Goal: Task Accomplishment & Management: Manage account settings

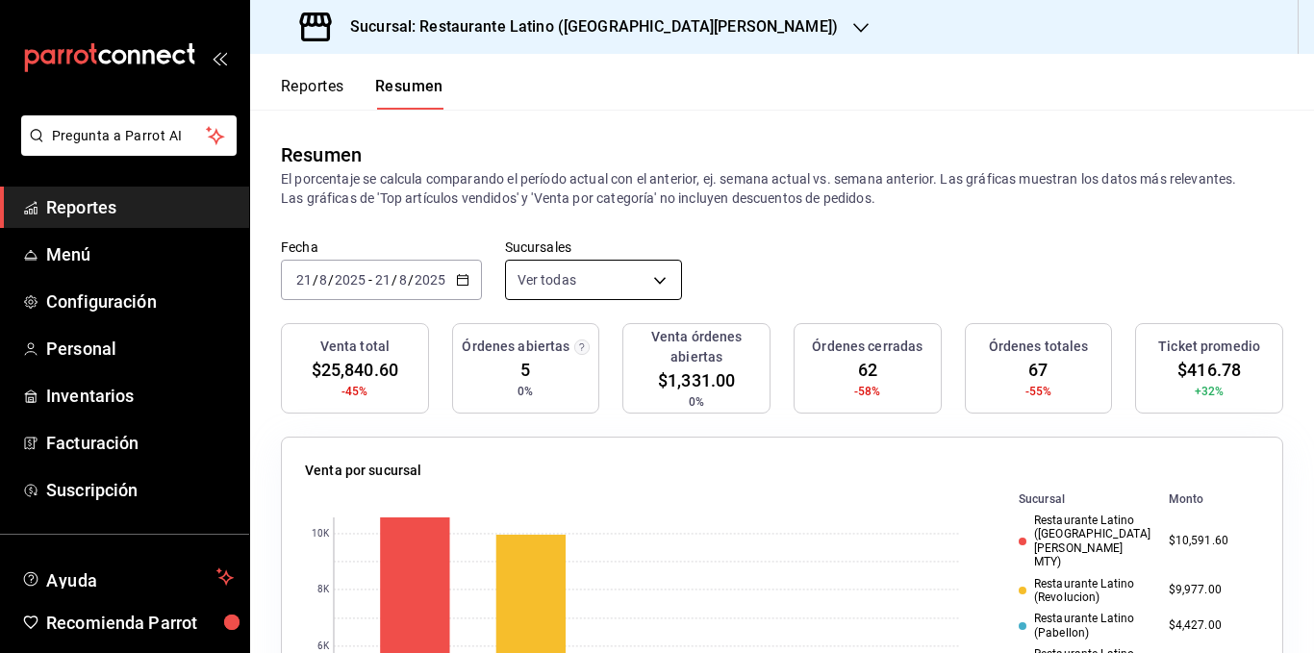
click at [649, 281] on body "Pregunta a Parrot AI Reportes Menú Configuración Personal Inventarios Facturaci…" at bounding box center [657, 326] width 1314 height 653
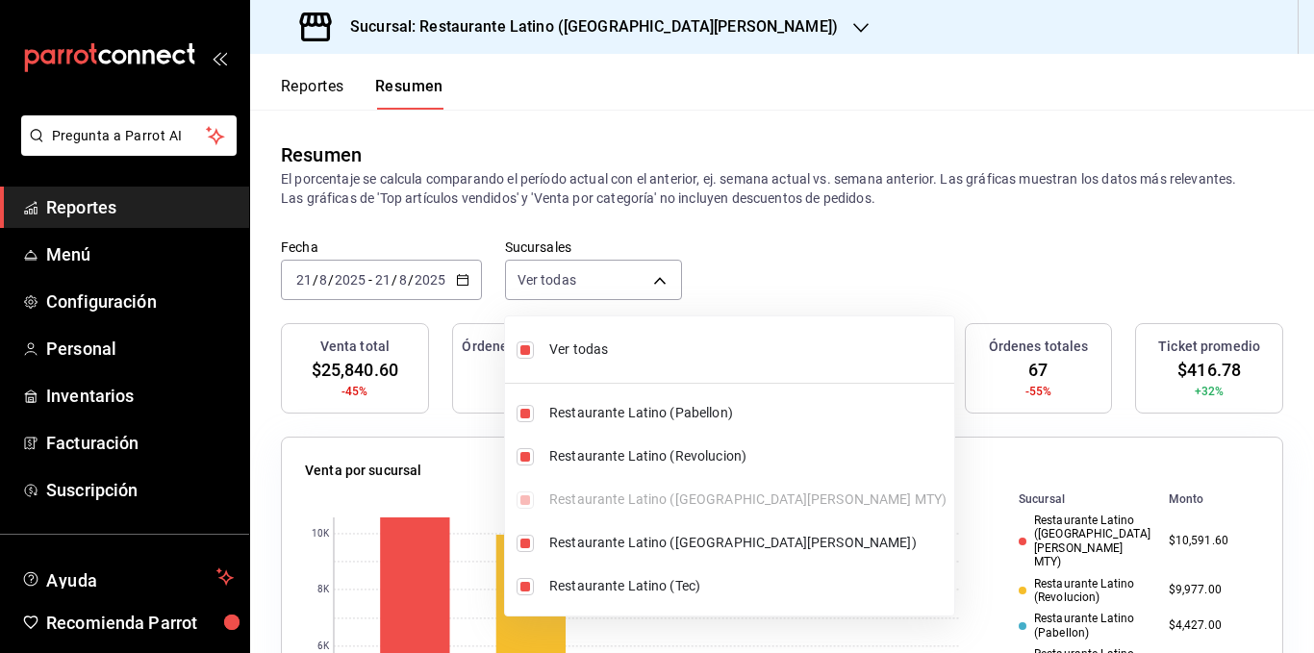
click at [640, 344] on span "Ver todas" at bounding box center [747, 350] width 397 height 20
type input "[object Object]"
checkbox input "false"
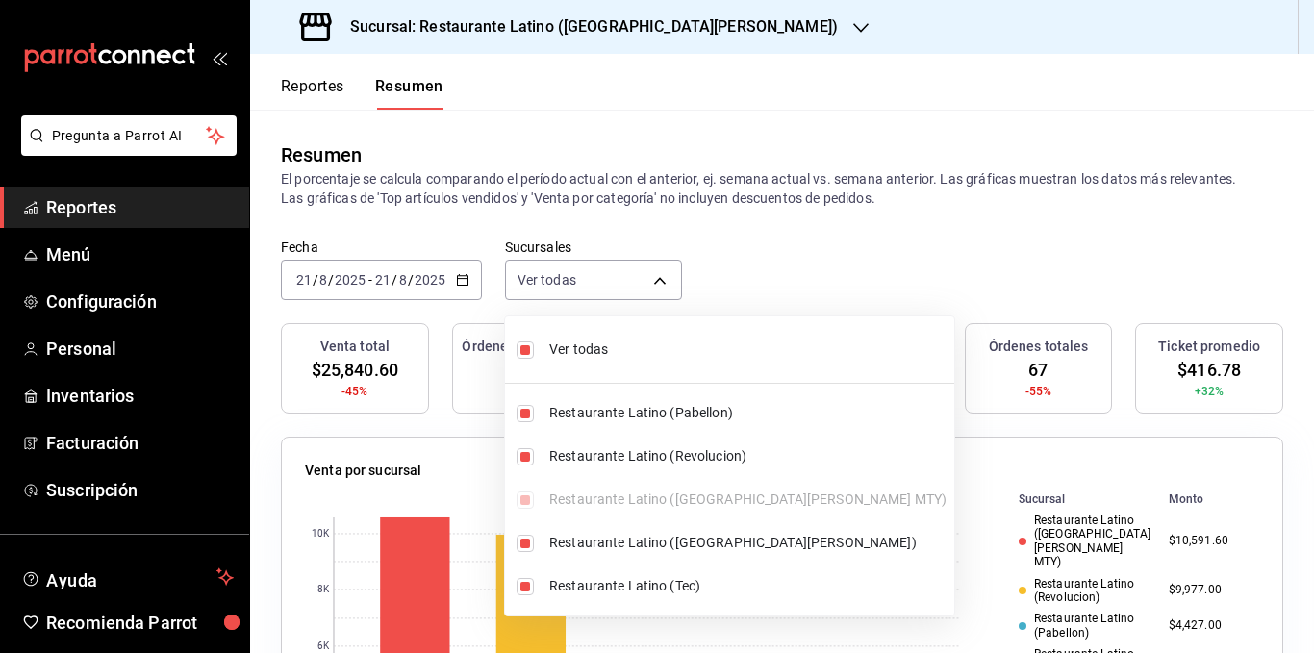
checkbox input "false"
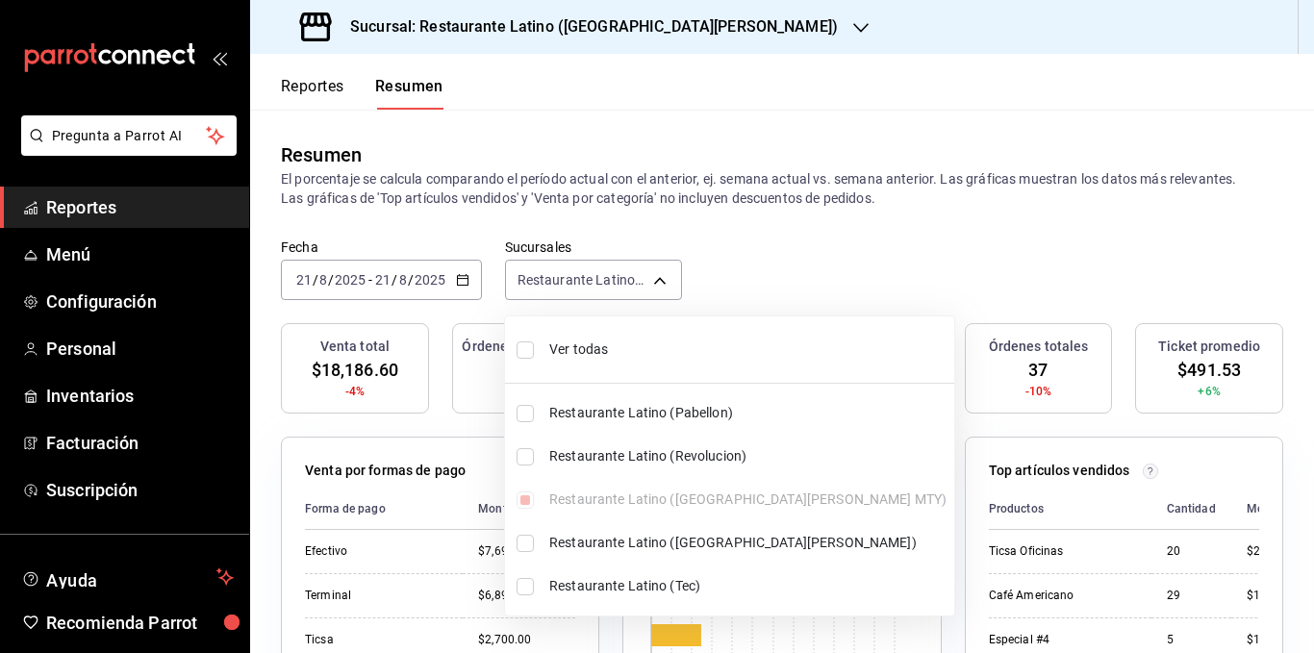
click at [606, 346] on span "Ver todas" at bounding box center [747, 350] width 397 height 20
type input "[object Object],[object Object],[object Object],[object Object],[object Object]"
checkbox input "true"
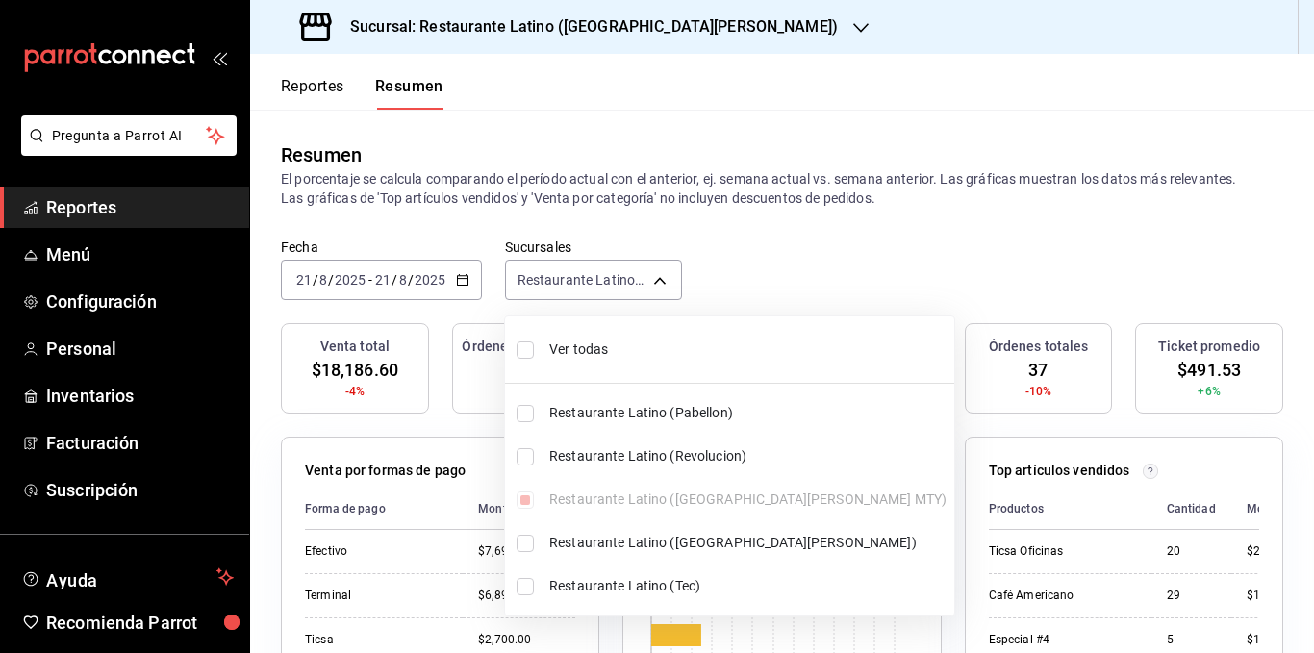
checkbox input "true"
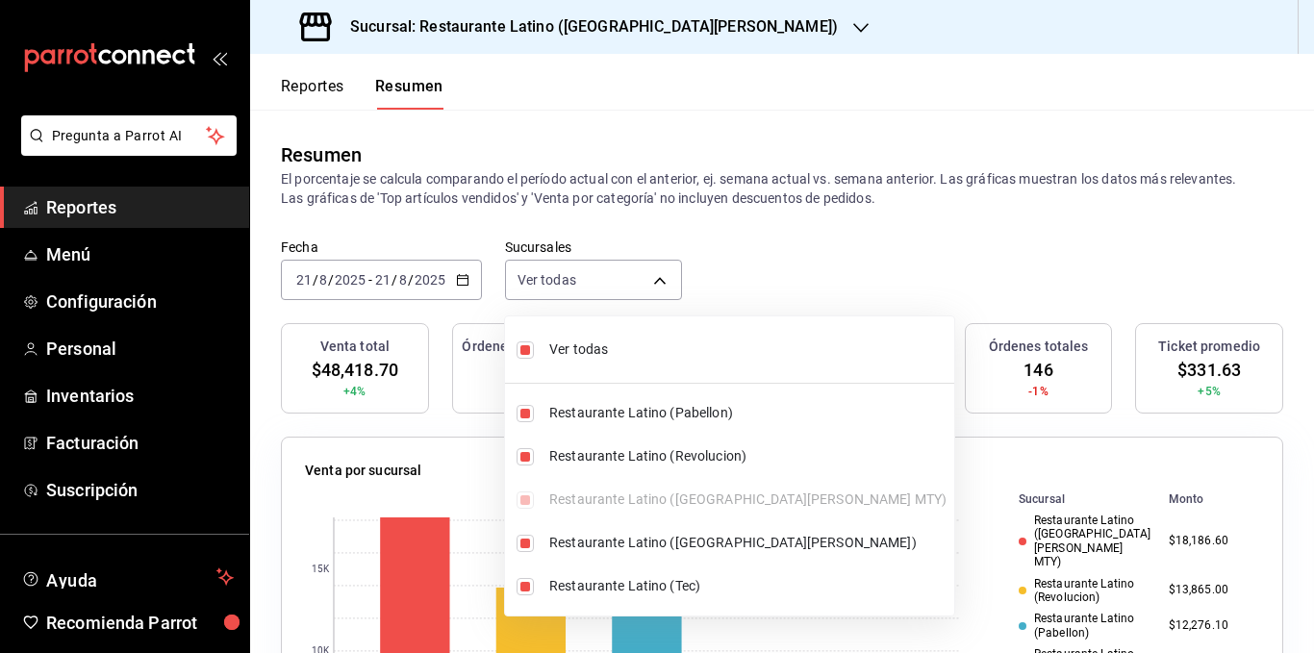
click at [649, 194] on div at bounding box center [657, 326] width 1314 height 653
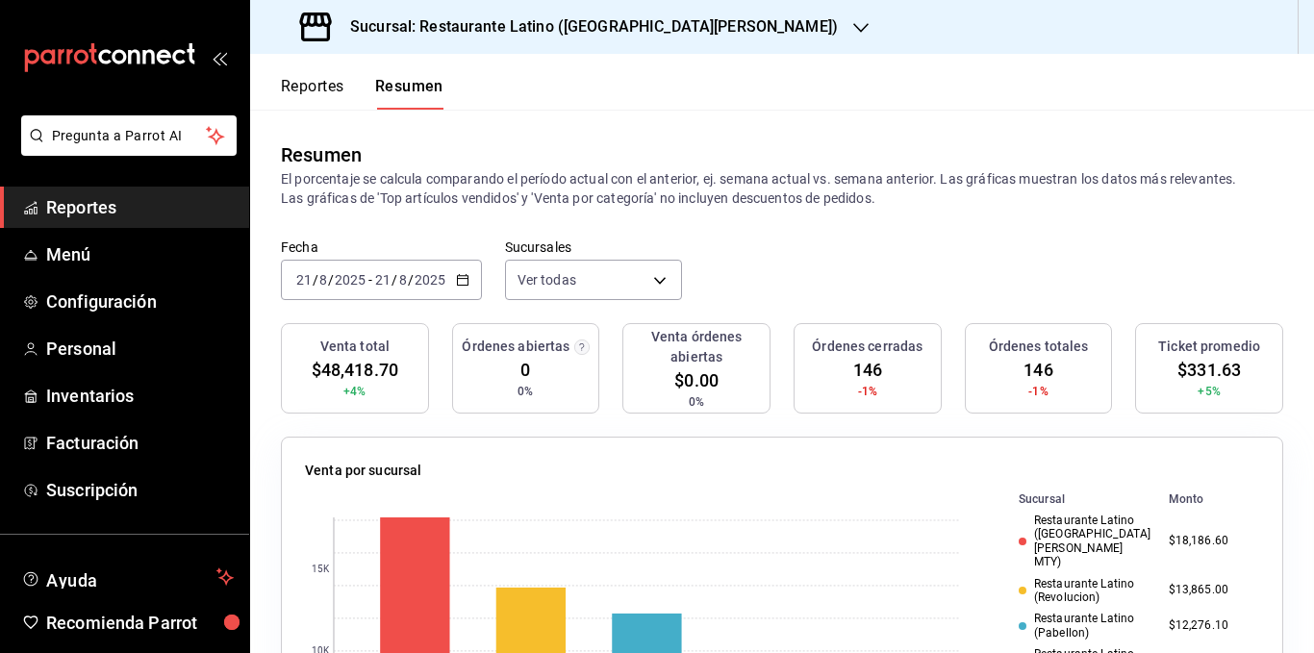
click at [709, 191] on p "El porcentaje se calcula comparando el período actual con el anterior, ej. sema…" at bounding box center [782, 188] width 1003 height 38
click at [751, 191] on p "El porcentaje se calcula comparando el período actual con el anterior, ej. sema…" at bounding box center [782, 188] width 1003 height 38
click at [785, 196] on p "El porcentaje se calcula comparando el período actual con el anterior, ej. sema…" at bounding box center [782, 188] width 1003 height 38
click at [818, 191] on p "El porcentaje se calcula comparando el período actual con el anterior, ej. sema…" at bounding box center [782, 188] width 1003 height 38
click at [838, 193] on p "El porcentaje se calcula comparando el período actual con el anterior, ej. sema…" at bounding box center [782, 188] width 1003 height 38
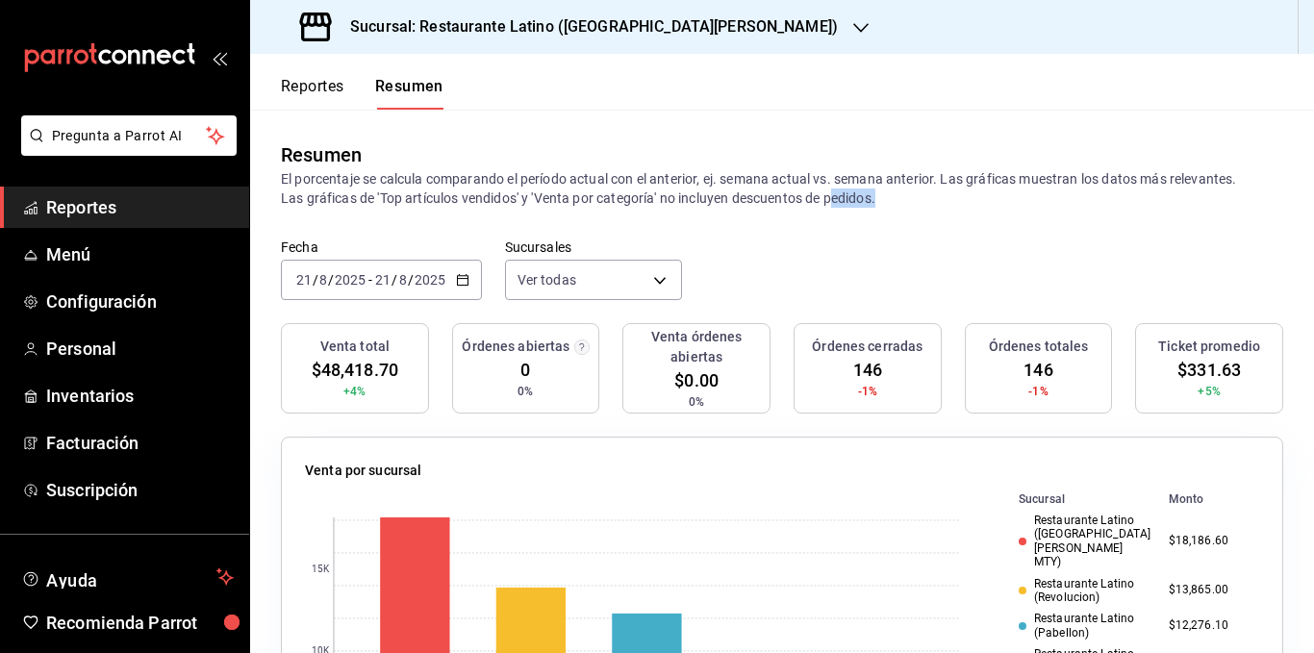
click at [838, 193] on p "El porcentaje se calcula comparando el período actual con el anterior, ej. sema…" at bounding box center [782, 188] width 1003 height 38
